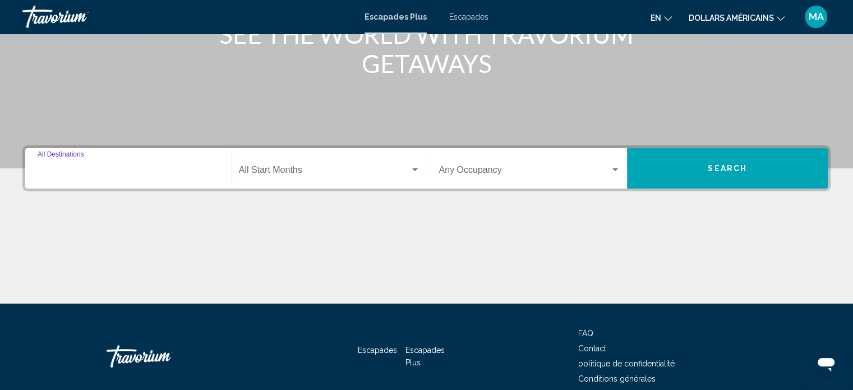
click at [158, 171] on input "Destination All Destinations" at bounding box center [129, 172] width 182 height 10
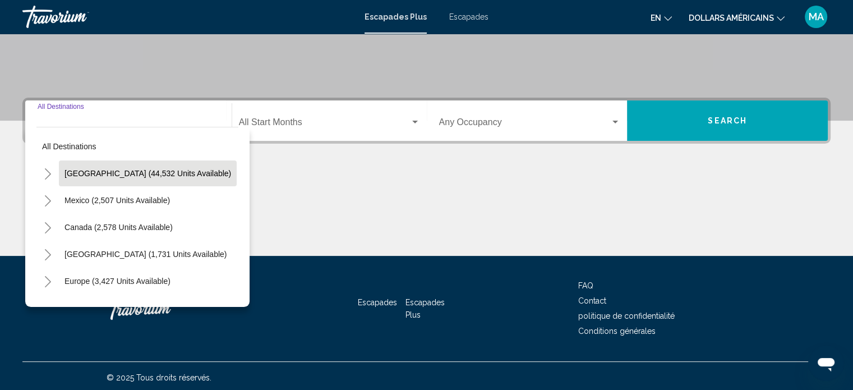
scroll to position [219, 0]
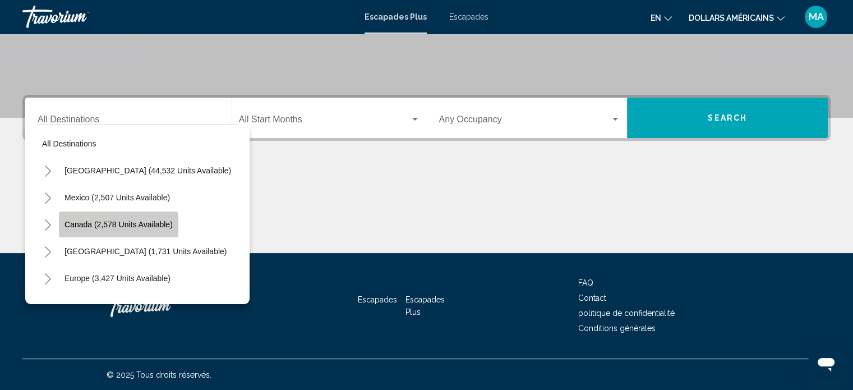
click at [94, 218] on button "Canada (2,578 units available)" at bounding box center [118, 225] width 119 height 26
type input "**********"
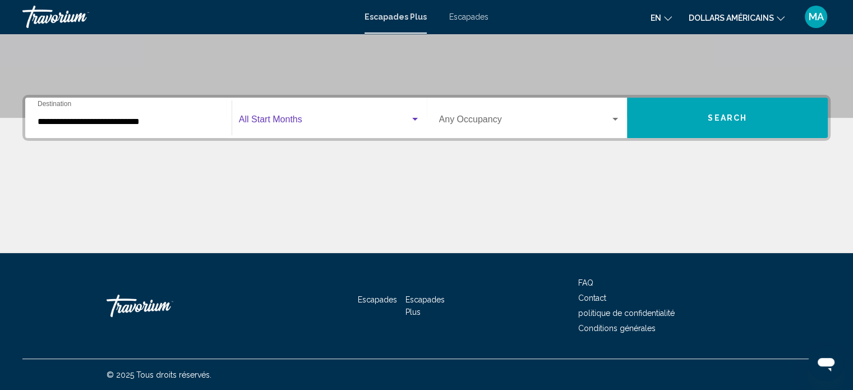
click at [380, 117] on span "Widget de recherche" at bounding box center [324, 122] width 171 height 10
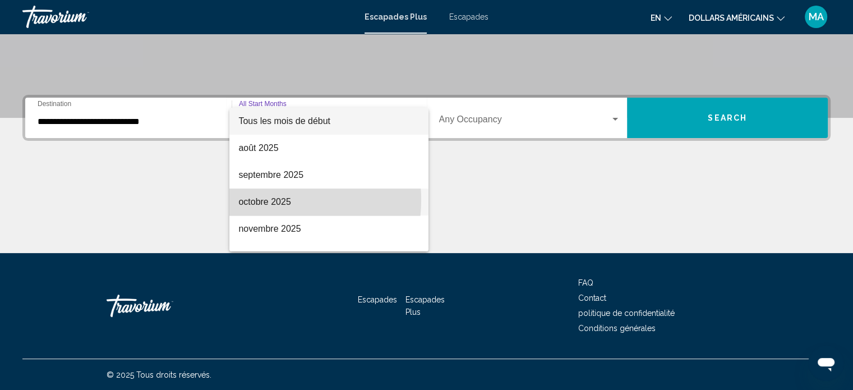
click at [269, 200] on font "octobre 2025" at bounding box center [264, 202] width 52 height 10
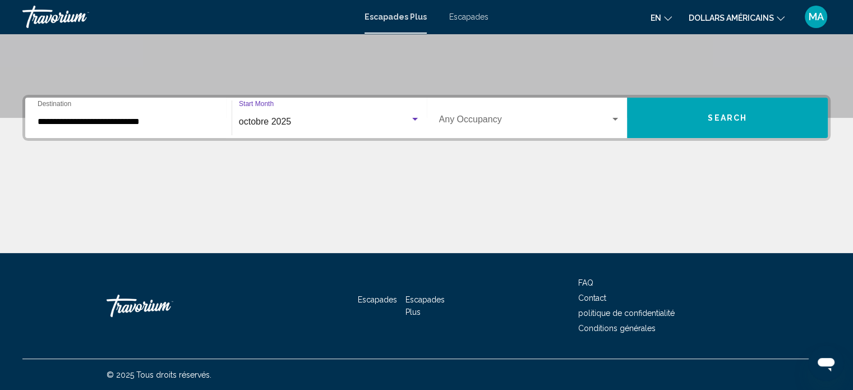
click at [597, 115] on div "Occupancy Any Occupancy" at bounding box center [530, 117] width 182 height 35
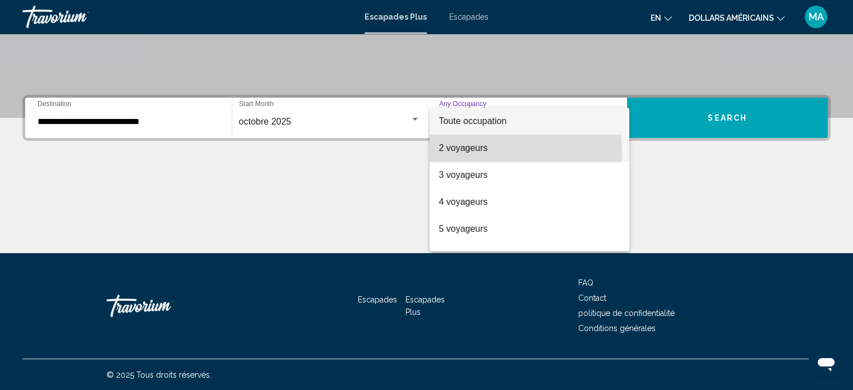
click at [484, 151] on font "2 voyageurs" at bounding box center [463, 148] width 49 height 10
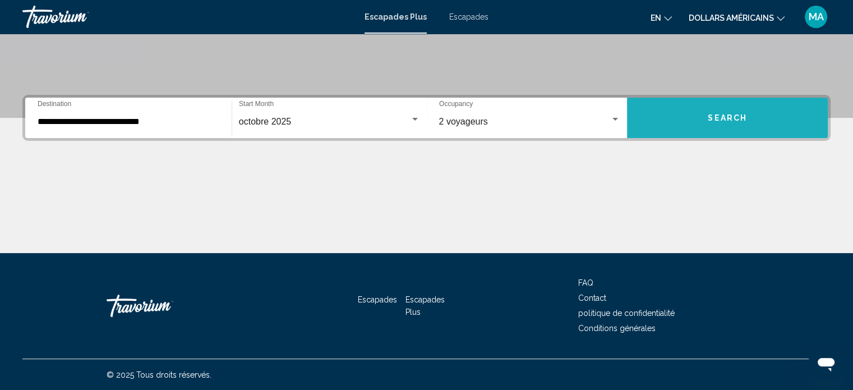
click at [743, 116] on span "Search" at bounding box center [727, 118] width 39 height 9
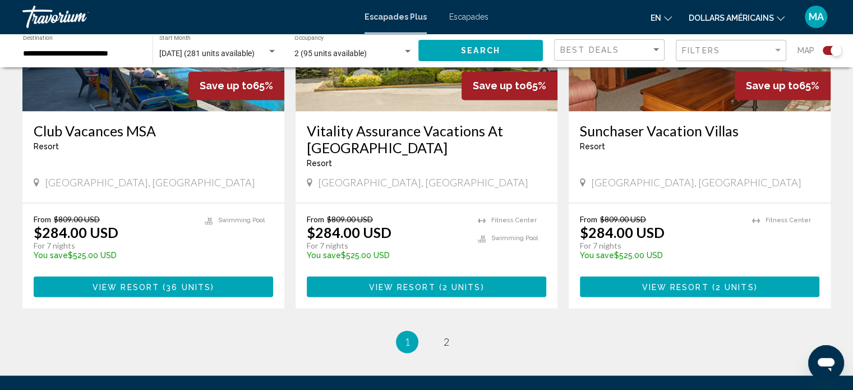
scroll to position [1795, 0]
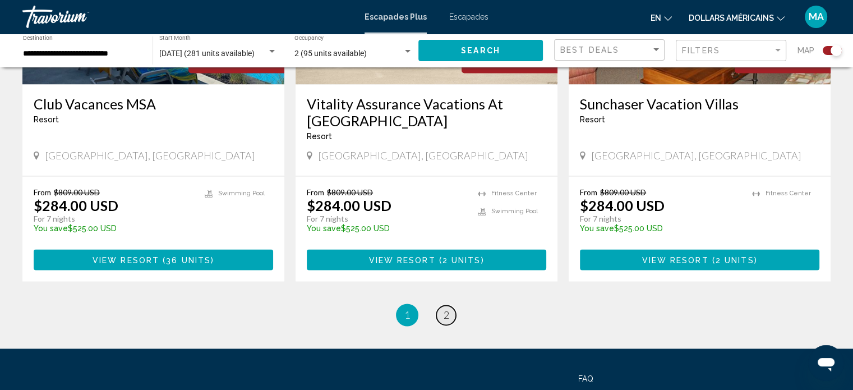
click at [444, 309] on span "2" at bounding box center [447, 315] width 6 height 12
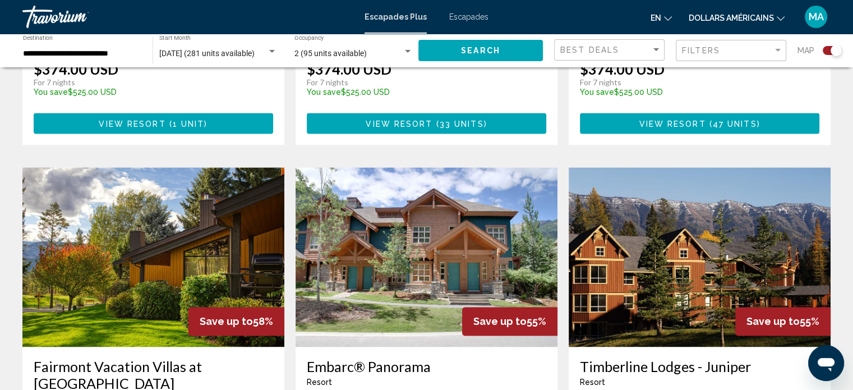
scroll to position [1459, 0]
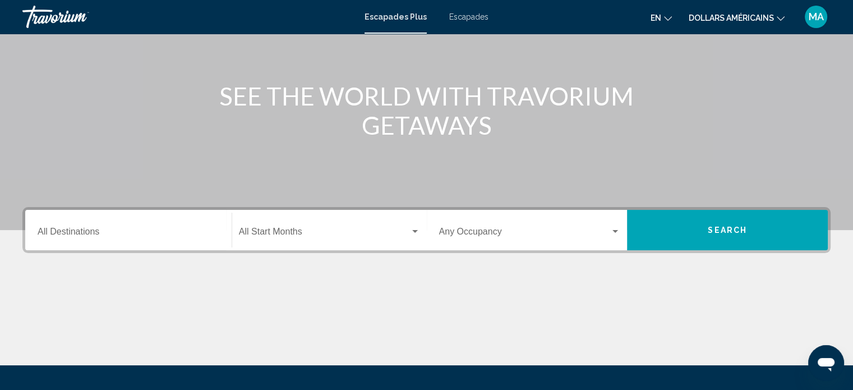
click at [182, 233] on input "Destination All Destinations" at bounding box center [129, 234] width 182 height 10
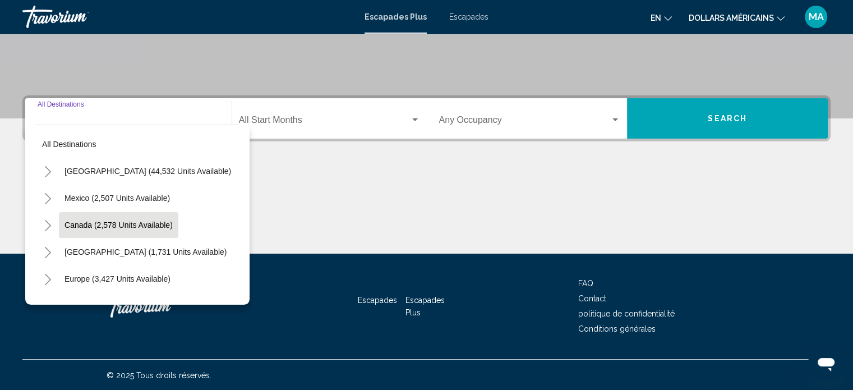
scroll to position [219, 0]
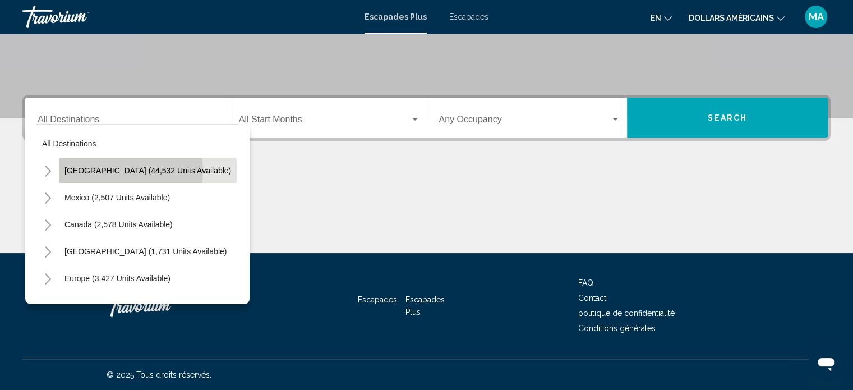
click at [110, 169] on span "[GEOGRAPHIC_DATA] (44,532 units available)" at bounding box center [148, 170] width 167 height 9
type input "**********"
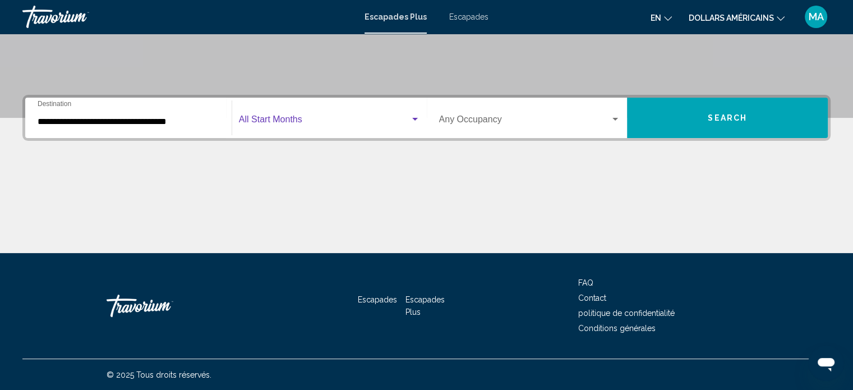
click at [346, 117] on span "Widget de recherche" at bounding box center [324, 122] width 171 height 10
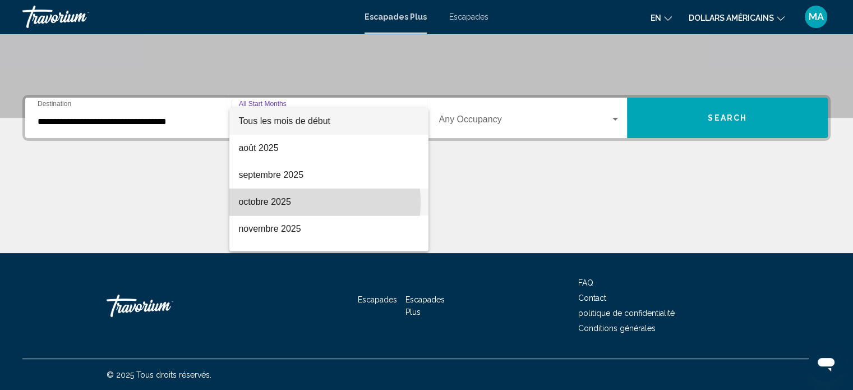
click at [282, 203] on font "octobre 2025" at bounding box center [264, 202] width 52 height 10
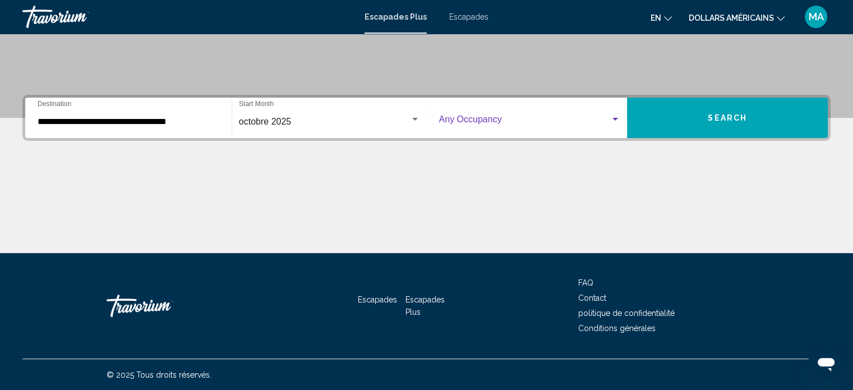
click at [523, 120] on span "Widget de recherche" at bounding box center [525, 122] width 172 height 10
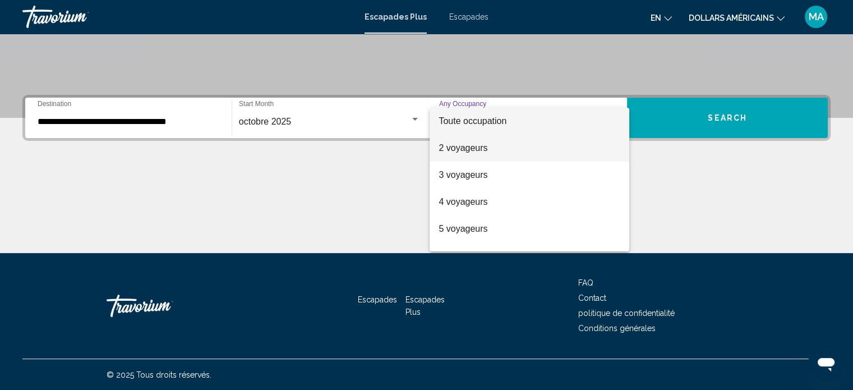
click at [476, 144] on font "2 voyageurs" at bounding box center [463, 148] width 49 height 10
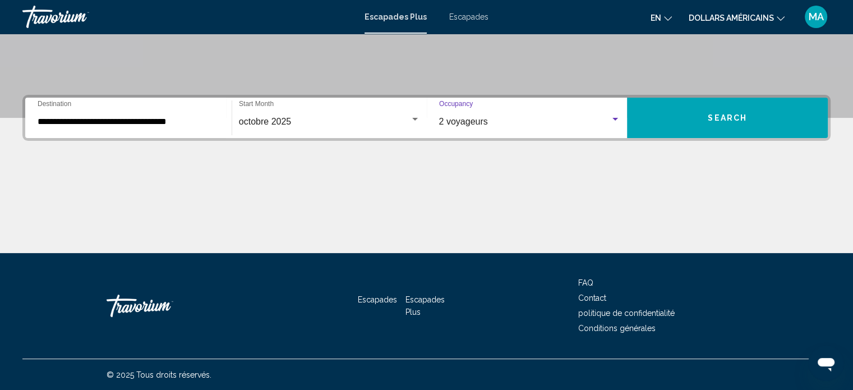
click at [727, 114] on span "Search" at bounding box center [727, 118] width 39 height 9
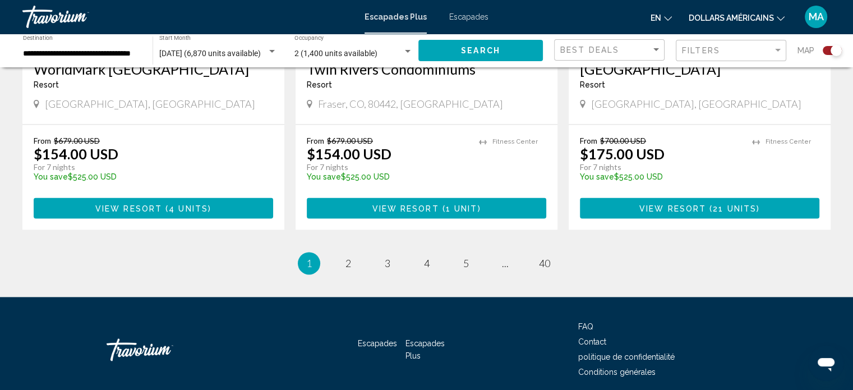
scroll to position [1785, 0]
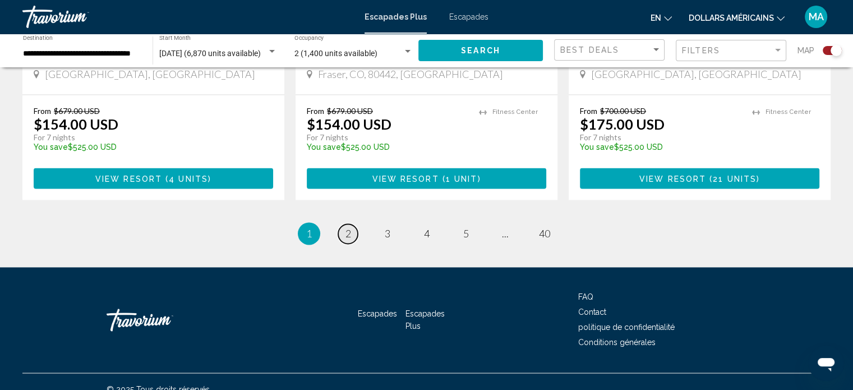
click at [349, 227] on span "2" at bounding box center [349, 233] width 6 height 12
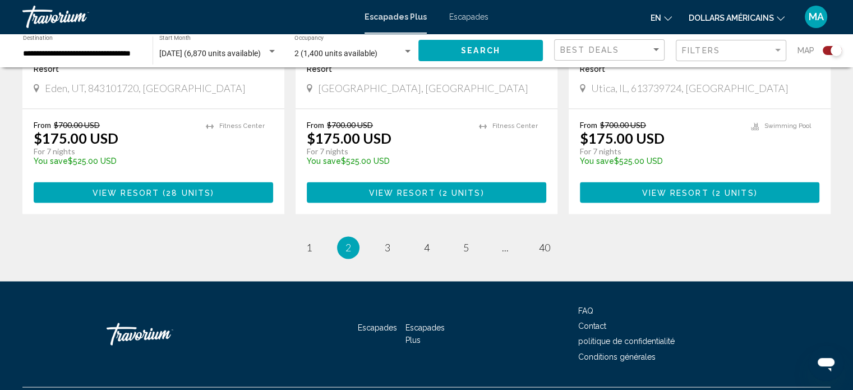
scroll to position [1802, 0]
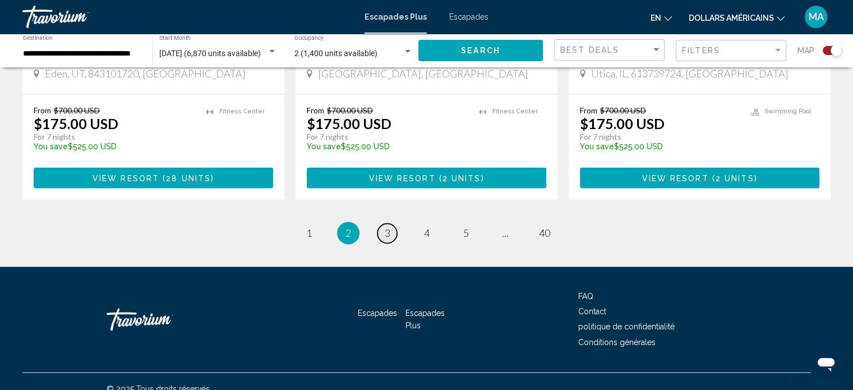
click at [388, 227] on span "3" at bounding box center [388, 233] width 6 height 12
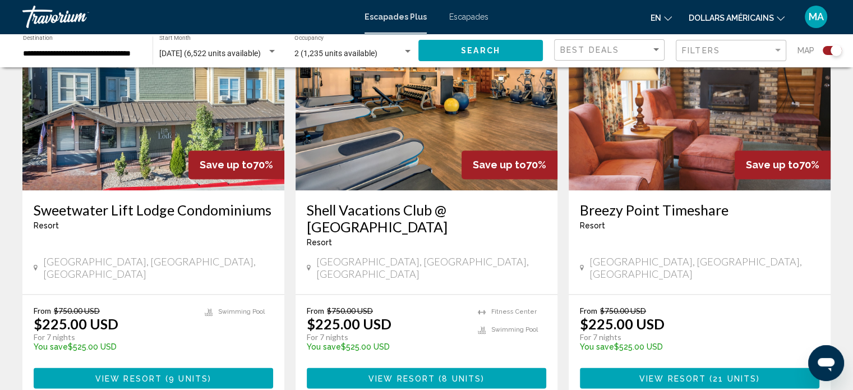
scroll to position [1699, 0]
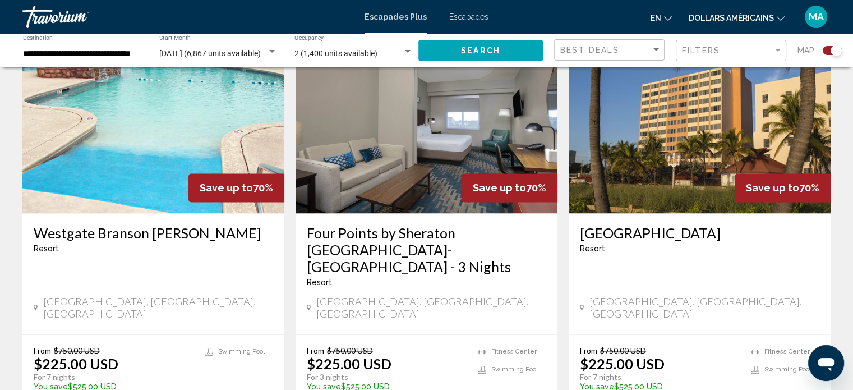
scroll to position [1627, 0]
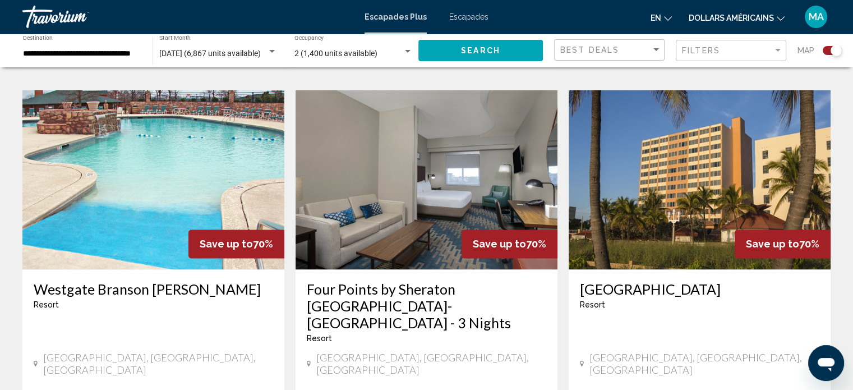
click at [400, 147] on img "Contenu principal" at bounding box center [427, 180] width 262 height 180
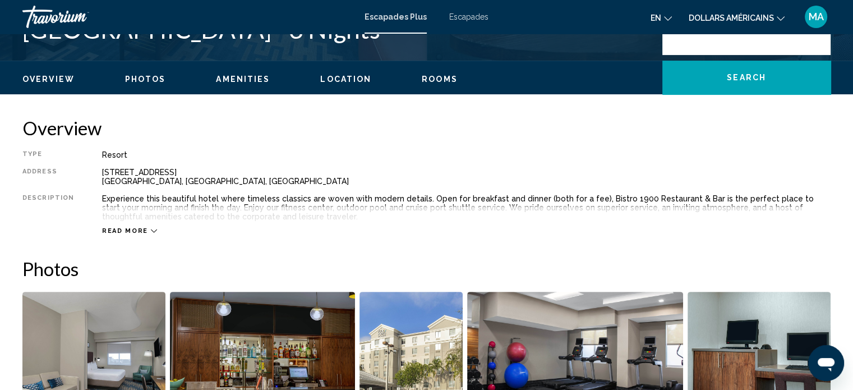
scroll to position [343, 0]
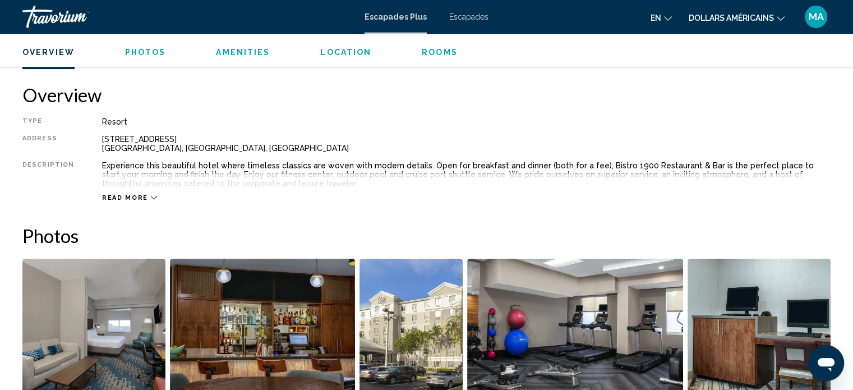
click at [142, 197] on div "Read more" at bounding box center [129, 197] width 55 height 7
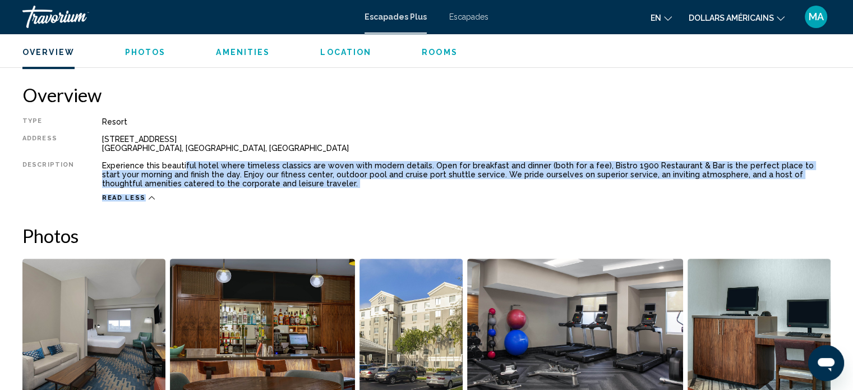
drag, startPoint x: 180, startPoint y: 159, endPoint x: 194, endPoint y: 195, distance: 38.0
click at [194, 195] on div "Type Resort All-Inclusive No All-Inclusive Address [STREET_ADDRESS] Description…" at bounding box center [426, 159] width 808 height 85
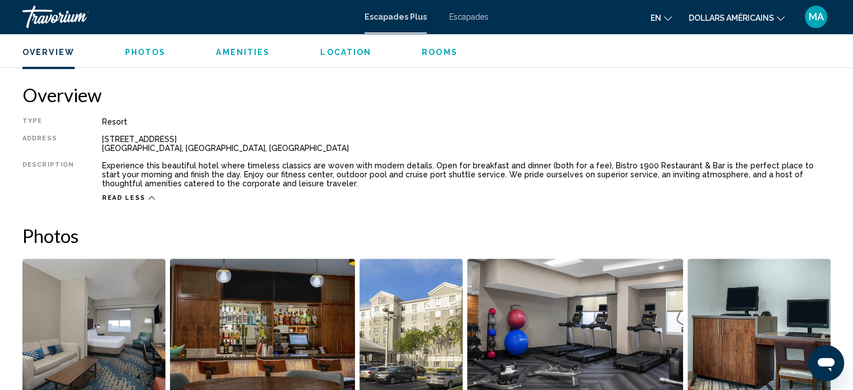
click at [78, 176] on div "Type Resort All-Inclusive No All-Inclusive Address [STREET_ADDRESS] Description…" at bounding box center [426, 159] width 808 height 85
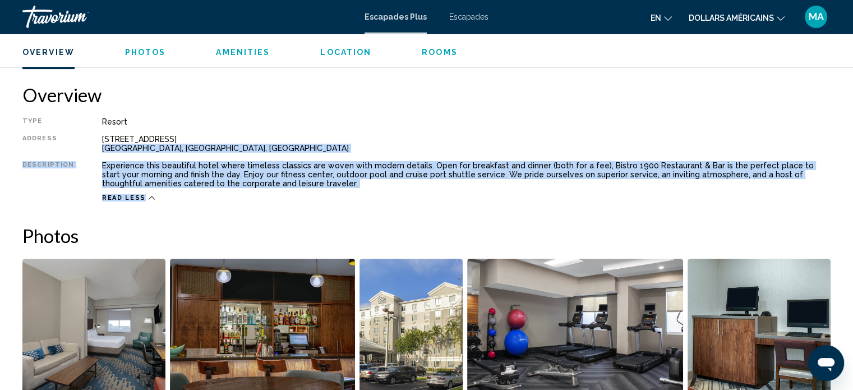
drag, startPoint x: 98, startPoint y: 153, endPoint x: 172, endPoint y: 193, distance: 84.1
click at [172, 193] on div "Type Resort All-Inclusive No All-Inclusive Address [STREET_ADDRESS] Description…" at bounding box center [426, 159] width 808 height 85
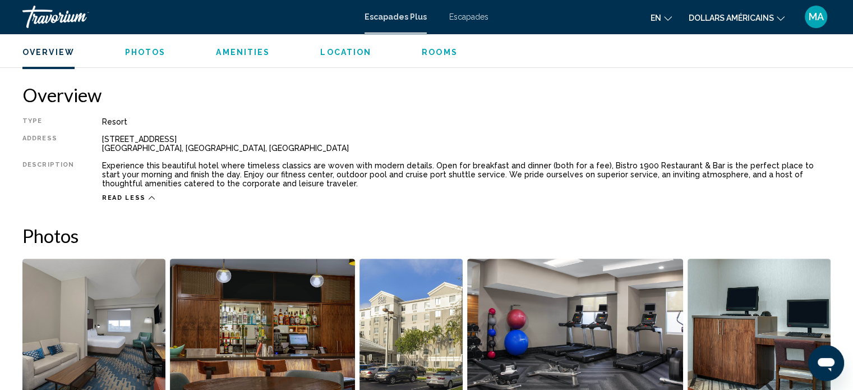
click at [355, 101] on h2 "Overview" at bounding box center [426, 95] width 808 height 22
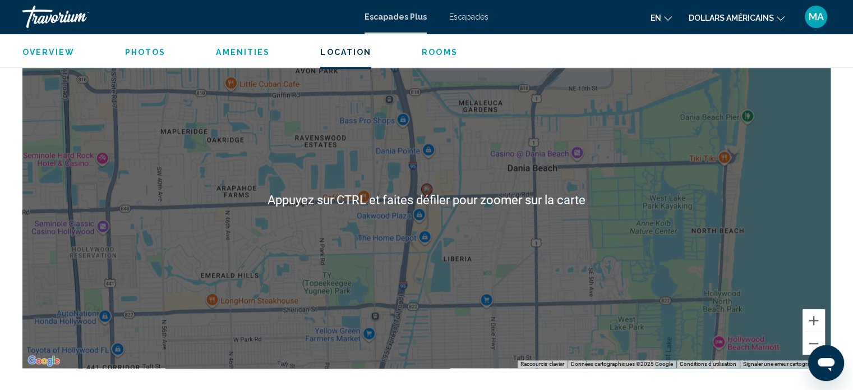
scroll to position [1185, 0]
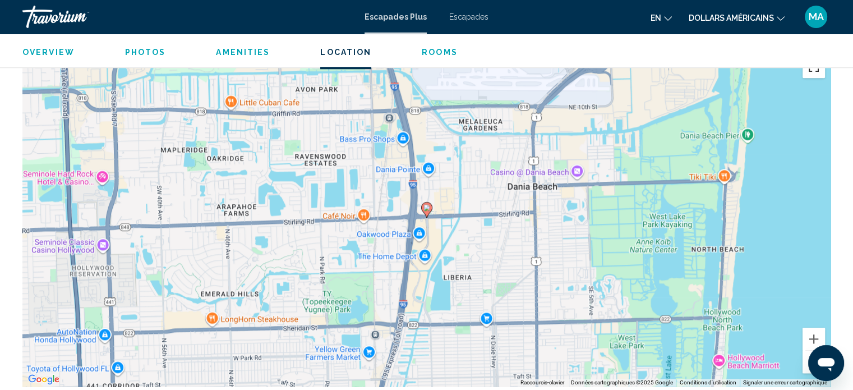
click at [810, 73] on button "Basculer en plein écran" at bounding box center [814, 67] width 22 height 22
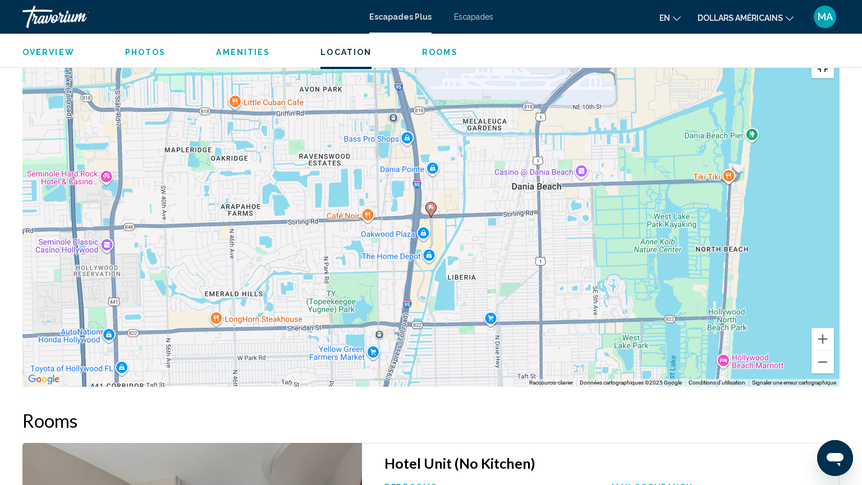
click at [834, 56] on button "Basculer en plein écran" at bounding box center [822, 67] width 22 height 22
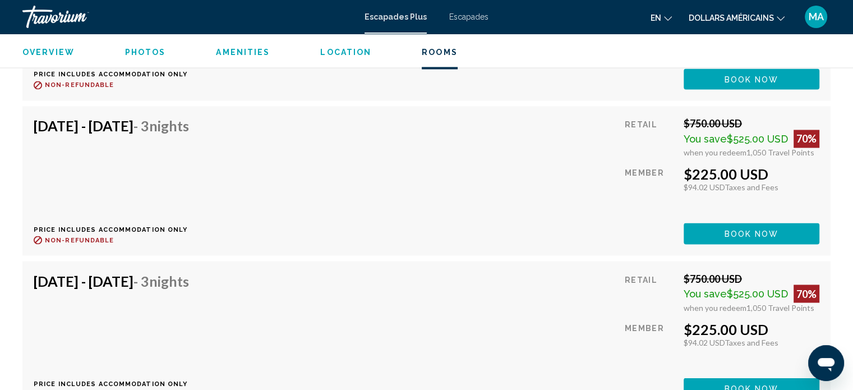
scroll to position [1970, 0]
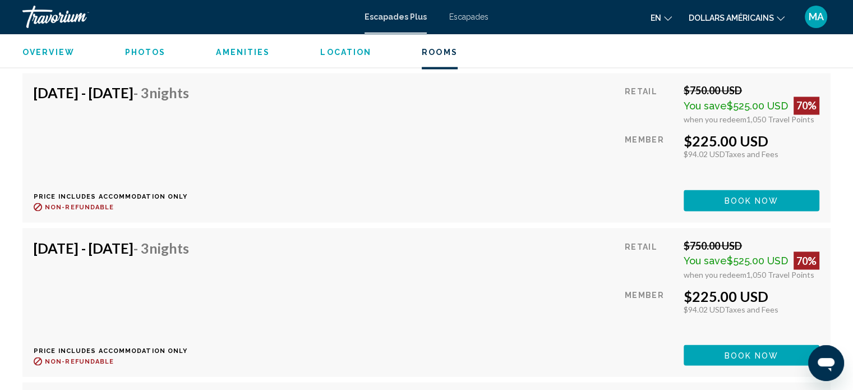
click at [130, 54] on span "Photos" at bounding box center [145, 52] width 41 height 9
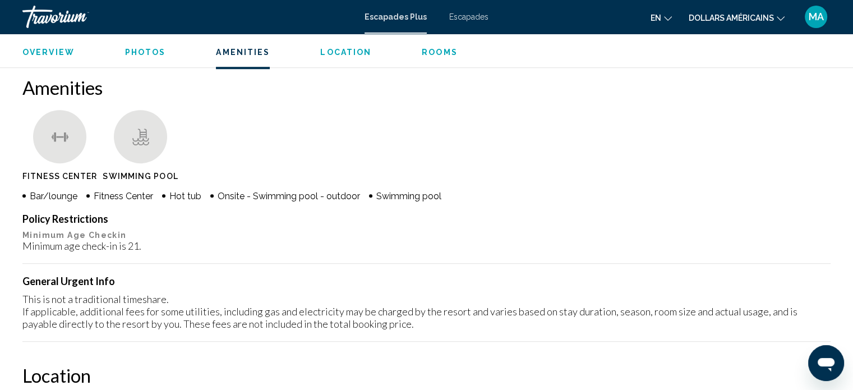
scroll to position [893, 0]
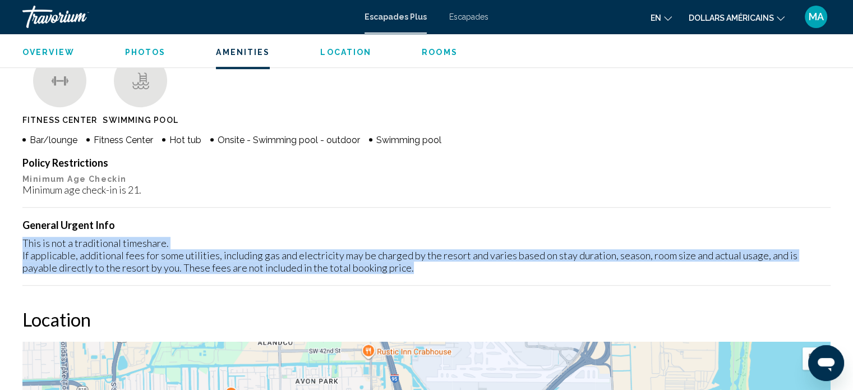
drag, startPoint x: 22, startPoint y: 232, endPoint x: 39, endPoint y: 275, distance: 46.4
click at [39, 275] on div "Policy Restrictions Minimum Age Checkin Minimum age check-in is 21. General Urg…" at bounding box center [426, 221] width 808 height 129
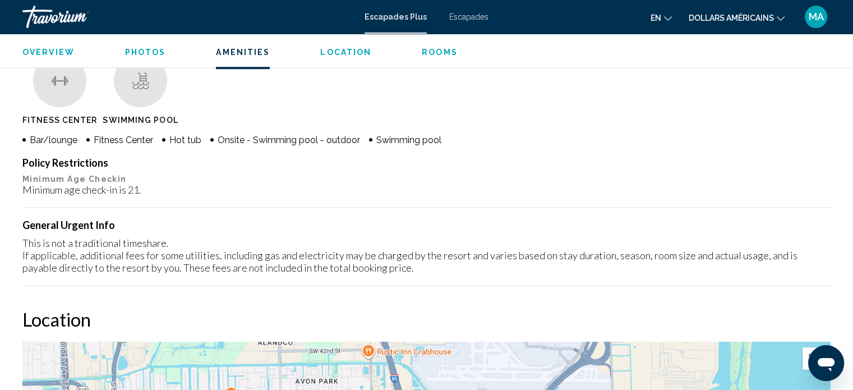
click at [436, 187] on div "Minimum age check-in is 21." at bounding box center [426, 189] width 808 height 12
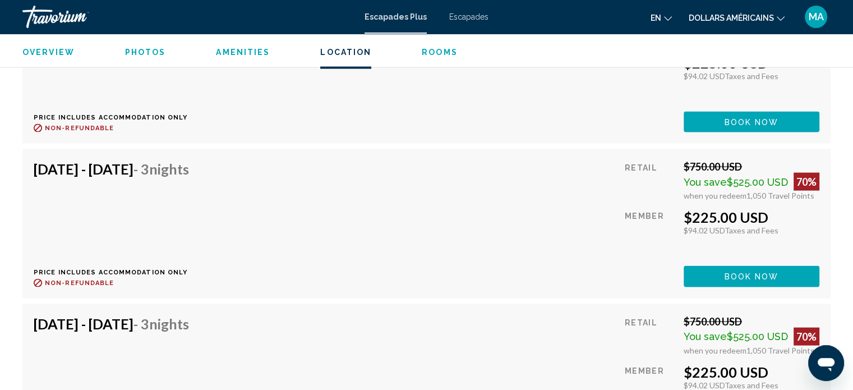
scroll to position [2184, 0]
